Goal: Task Accomplishment & Management: Manage account settings

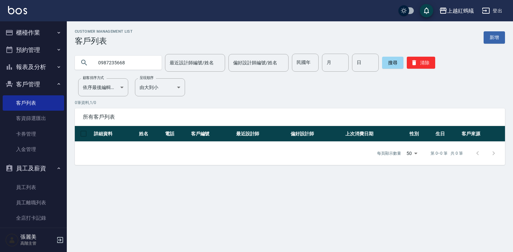
click at [141, 57] on input "0987235668" at bounding box center [124, 63] width 63 height 18
type input "0"
type input "周"
click at [396, 67] on button "搜尋" at bounding box center [392, 63] width 21 height 12
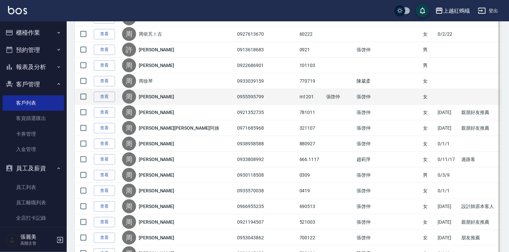
scroll to position [160, 0]
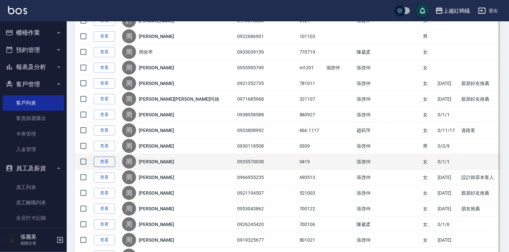
click at [111, 160] on link "查看" at bounding box center [104, 162] width 21 height 10
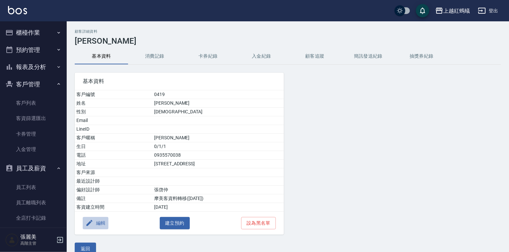
click at [104, 222] on button "編輯" at bounding box center [96, 223] width 26 height 12
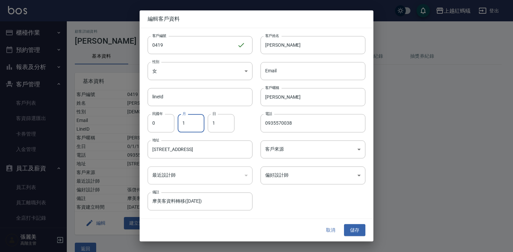
click at [191, 124] on input "1" at bounding box center [191, 123] width 27 height 18
type input "4"
click at [219, 119] on input "1" at bounding box center [221, 123] width 27 height 18
type input "19"
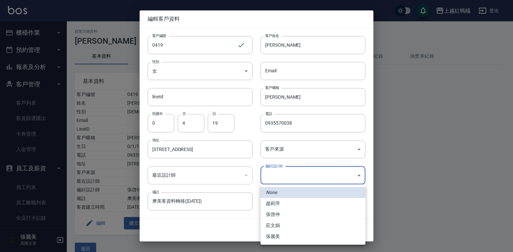
click at [300, 172] on body "上越紅螞蟻 登出 櫃檯作業 打帳單 帳單列表 掛單列表 座位開單 營業儀表板 現金收支登錄 高階收支登錄 材料自購登錄 每日結帳 排班表 現場電腦打卡 掃碼打…" at bounding box center [256, 131] width 513 height 263
click at [275, 214] on li "張啓仲" at bounding box center [312, 214] width 105 height 11
type input "9efc15fe-67de-409c-bc0a-e53cf4b7ff6b"
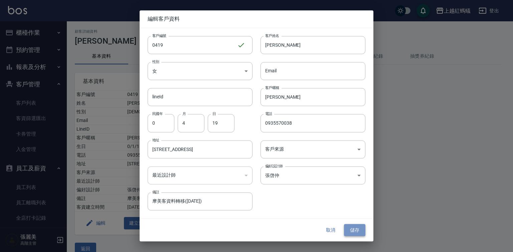
click at [345, 228] on button "儲存" at bounding box center [354, 230] width 21 height 12
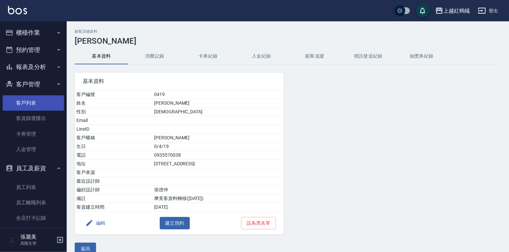
click at [21, 105] on link "客戶列表" at bounding box center [33, 102] width 61 height 15
